Goal: Transaction & Acquisition: Purchase product/service

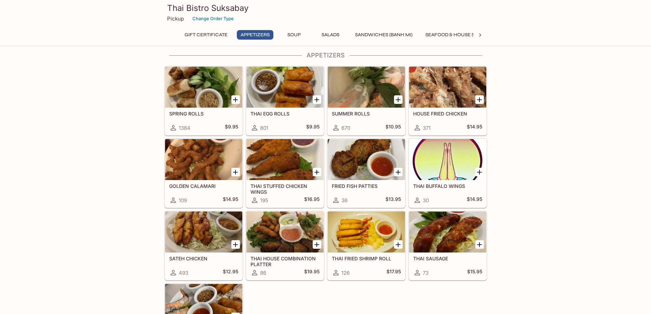
scroll to position [137, 0]
click at [481, 35] on icon at bounding box center [480, 34] width 2 height 3
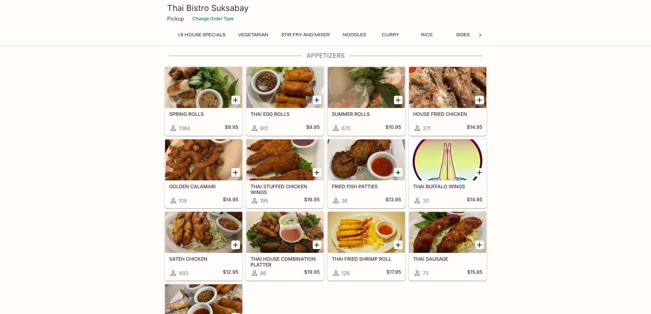
scroll to position [0, 288]
click at [186, 35] on button "Seafood & House Specials" at bounding box center [172, 35] width 76 height 10
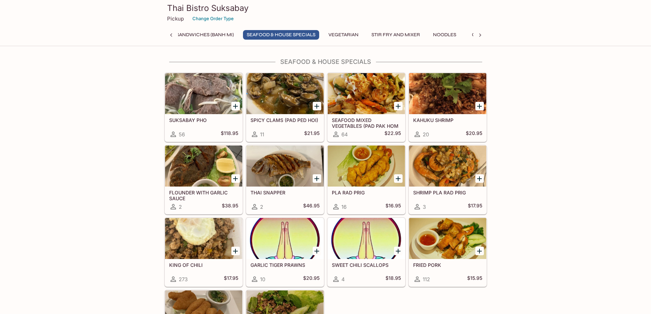
scroll to position [0, 174]
click at [479, 32] on icon at bounding box center [480, 35] width 7 height 7
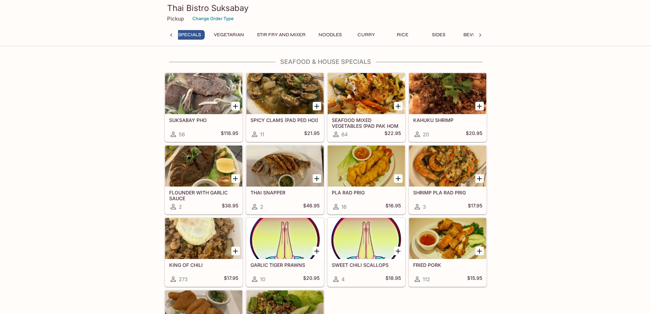
scroll to position [0, 355]
click at [478, 32] on div "Gift Certificate Appetizers Soup Salads Sandwiches (Banh Mi) Seafood & House Sp…" at bounding box center [325, 37] width 323 height 14
click at [337, 33] on button "Rice" at bounding box center [344, 35] width 31 height 10
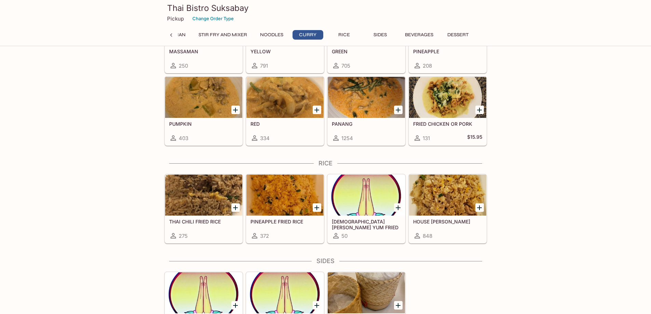
scroll to position [1777, 0]
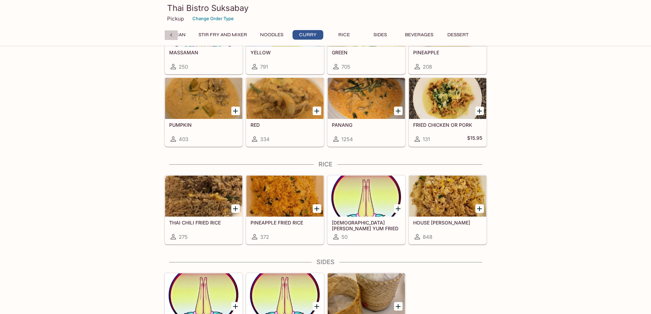
click at [167, 37] on div at bounding box center [171, 35] width 14 height 10
click at [167, 37] on div "Gift Certificate Appetizers Soup Salads Sandwiches (Banh Mi) Seafood & House Sp…" at bounding box center [325, 37] width 323 height 14
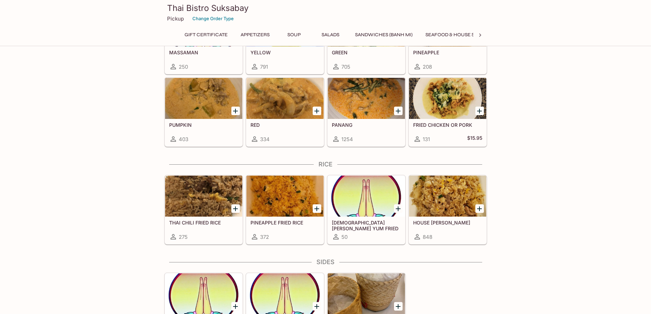
click at [243, 36] on button "Appetizers" at bounding box center [255, 35] width 37 height 10
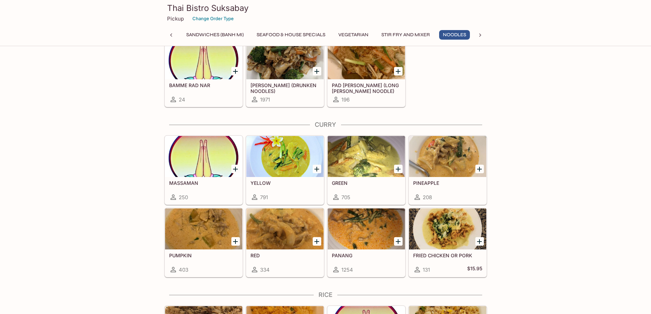
scroll to position [1566, 0]
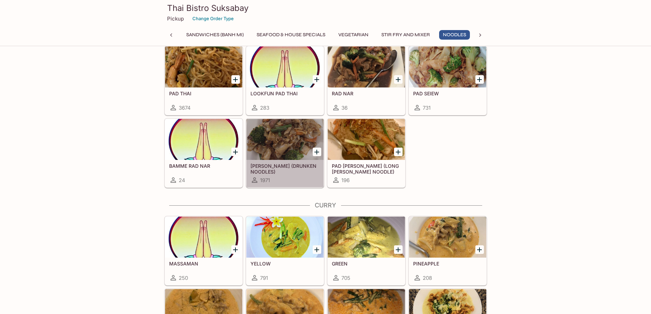
click at [296, 131] on div at bounding box center [284, 139] width 77 height 41
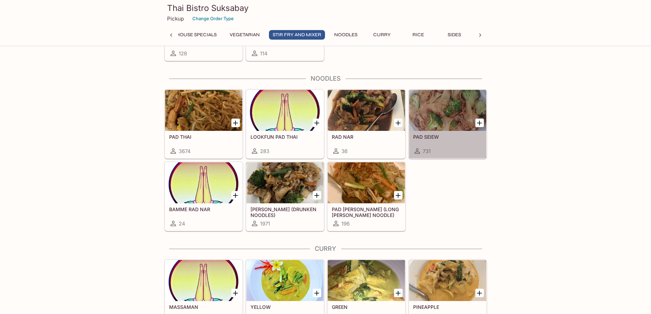
click at [467, 99] on div at bounding box center [447, 110] width 77 height 41
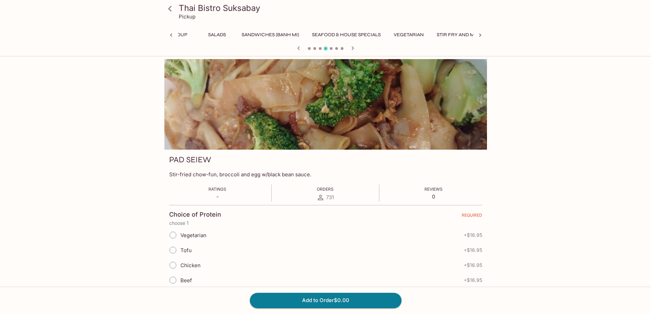
scroll to position [0, 169]
click at [452, 35] on button "Noodles" at bounding box center [454, 35] width 31 height 10
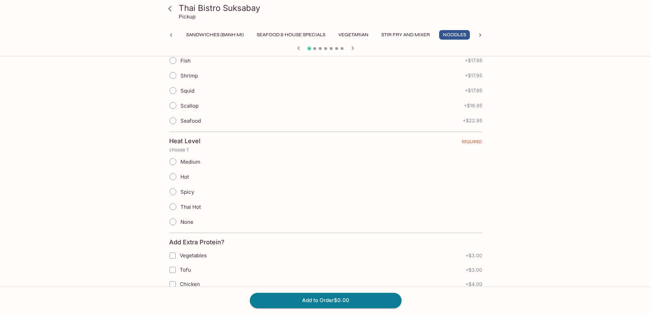
scroll to position [410, 0]
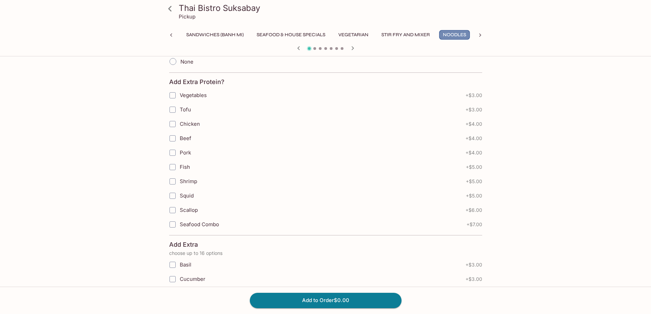
click at [459, 32] on button "Noodles" at bounding box center [454, 35] width 31 height 10
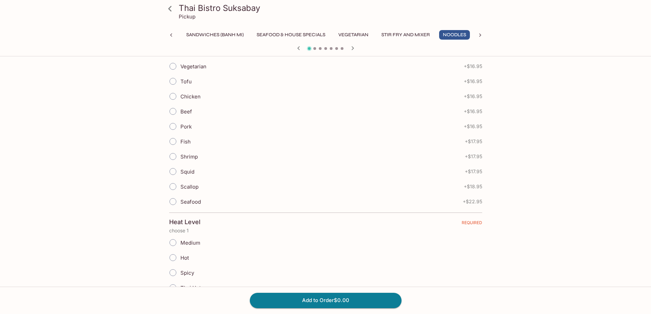
scroll to position [0, 0]
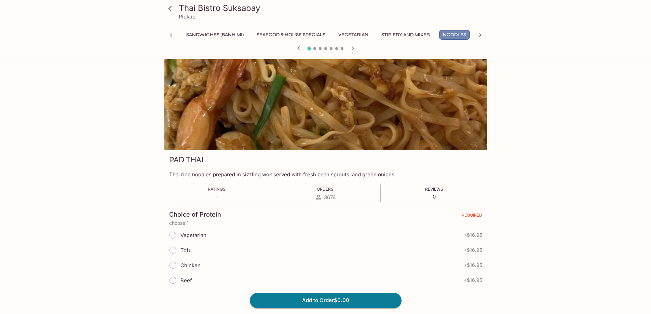
click at [454, 34] on button "Noodles" at bounding box center [454, 35] width 31 height 10
click at [422, 37] on button "Stir Fry and Mixer" at bounding box center [406, 35] width 56 height 10
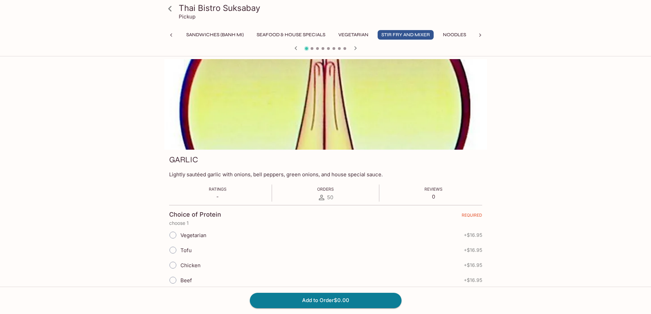
click at [452, 36] on button "Noodles" at bounding box center [454, 35] width 31 height 10
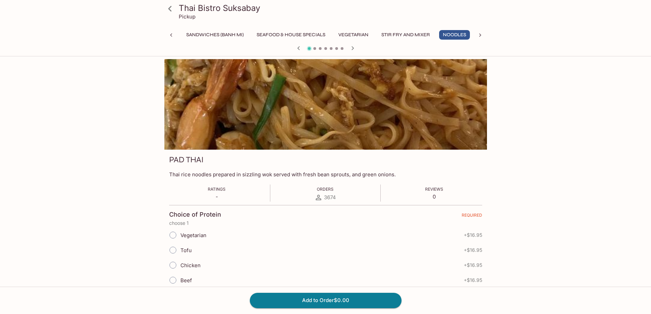
click at [354, 49] on icon "button" at bounding box center [353, 48] width 8 height 8
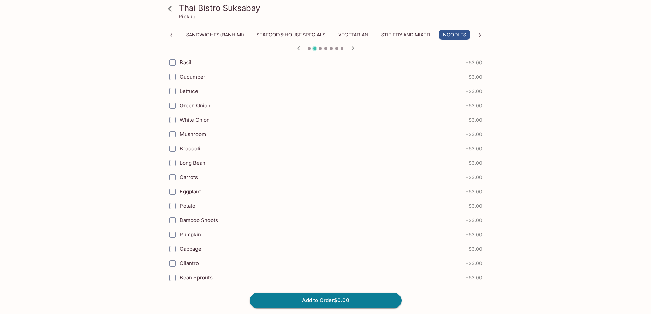
scroll to position [641, 0]
click at [353, 50] on icon "button" at bounding box center [353, 48] width 8 height 8
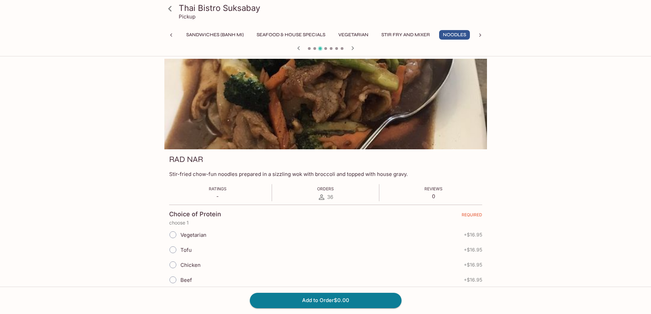
scroll to position [0, 0]
click at [352, 47] on icon "button" at bounding box center [352, 48] width 2 height 4
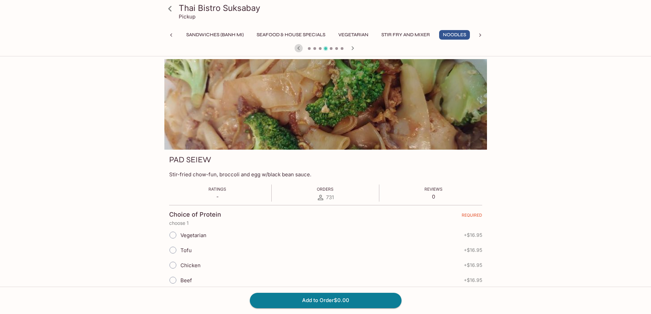
click at [300, 49] on icon "button" at bounding box center [299, 48] width 8 height 8
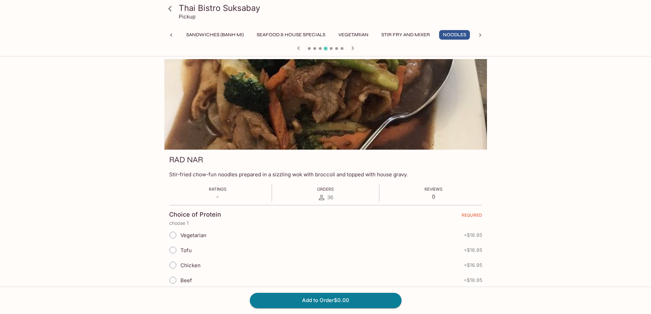
click at [300, 49] on icon "button" at bounding box center [299, 48] width 8 height 8
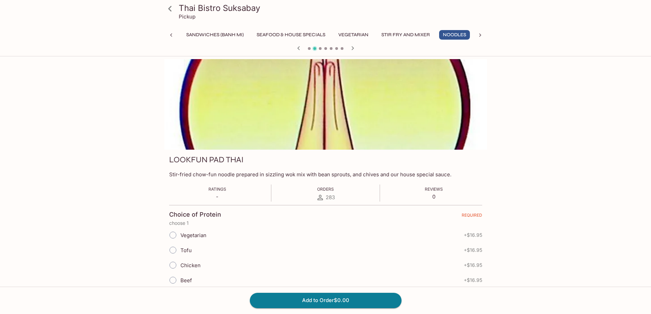
click at [300, 49] on icon "button" at bounding box center [299, 48] width 8 height 8
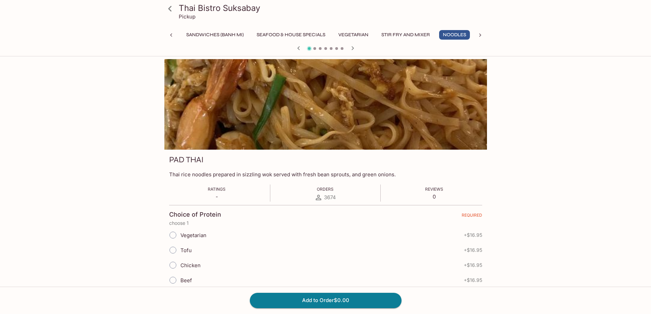
click at [351, 47] on icon "button" at bounding box center [353, 48] width 8 height 8
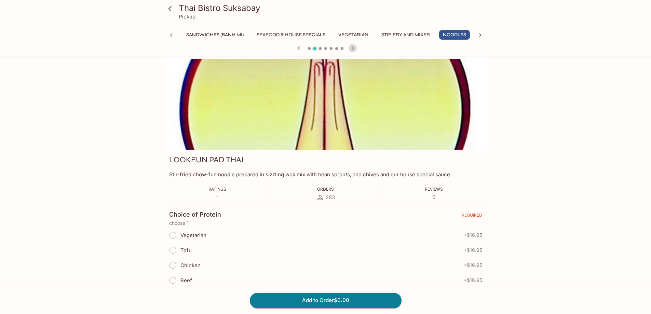
click at [351, 47] on icon "button" at bounding box center [353, 48] width 8 height 8
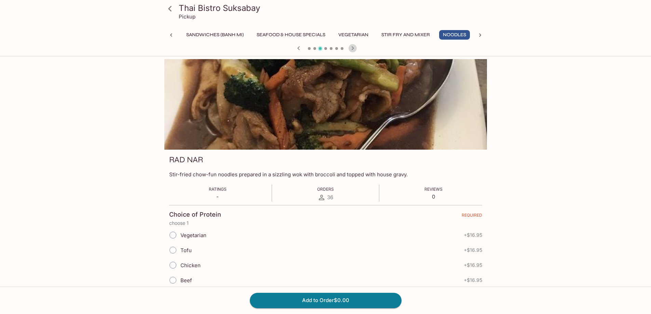
click at [351, 47] on icon "button" at bounding box center [353, 48] width 8 height 8
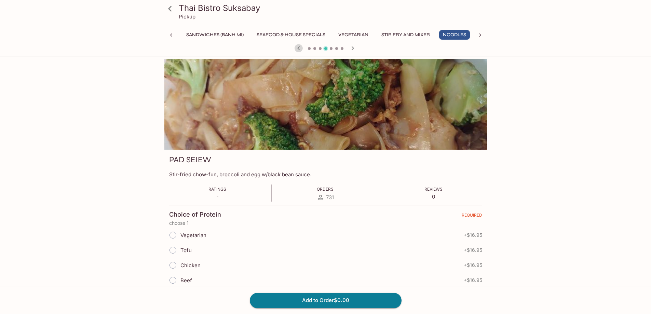
click at [300, 48] on icon "button" at bounding box center [299, 48] width 8 height 8
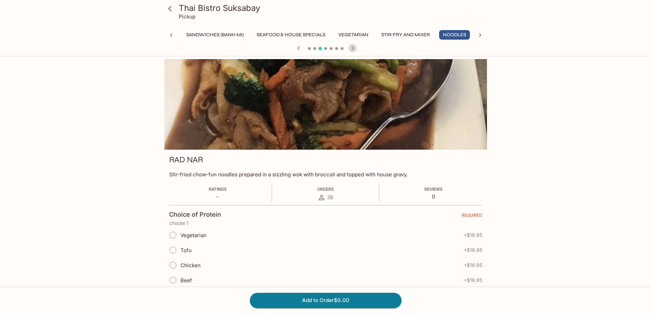
click at [355, 51] on icon "button" at bounding box center [353, 48] width 8 height 8
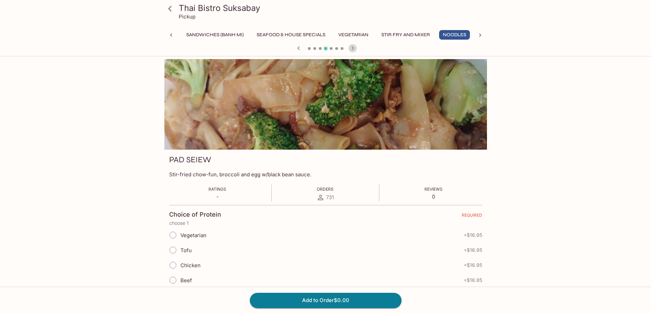
click at [354, 48] on icon "button" at bounding box center [353, 48] width 8 height 8
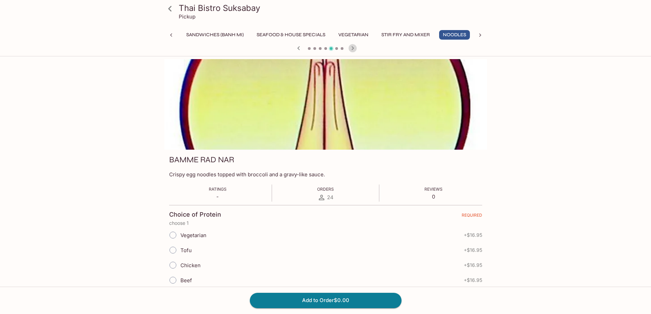
click at [356, 50] on icon "button" at bounding box center [353, 48] width 8 height 8
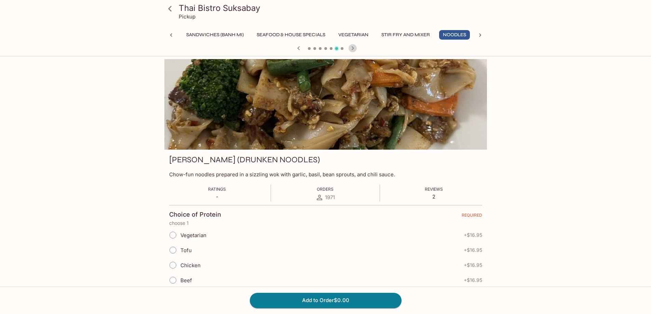
click at [356, 50] on icon "button" at bounding box center [353, 48] width 8 height 8
